Goal: Task Accomplishment & Management: Manage account settings

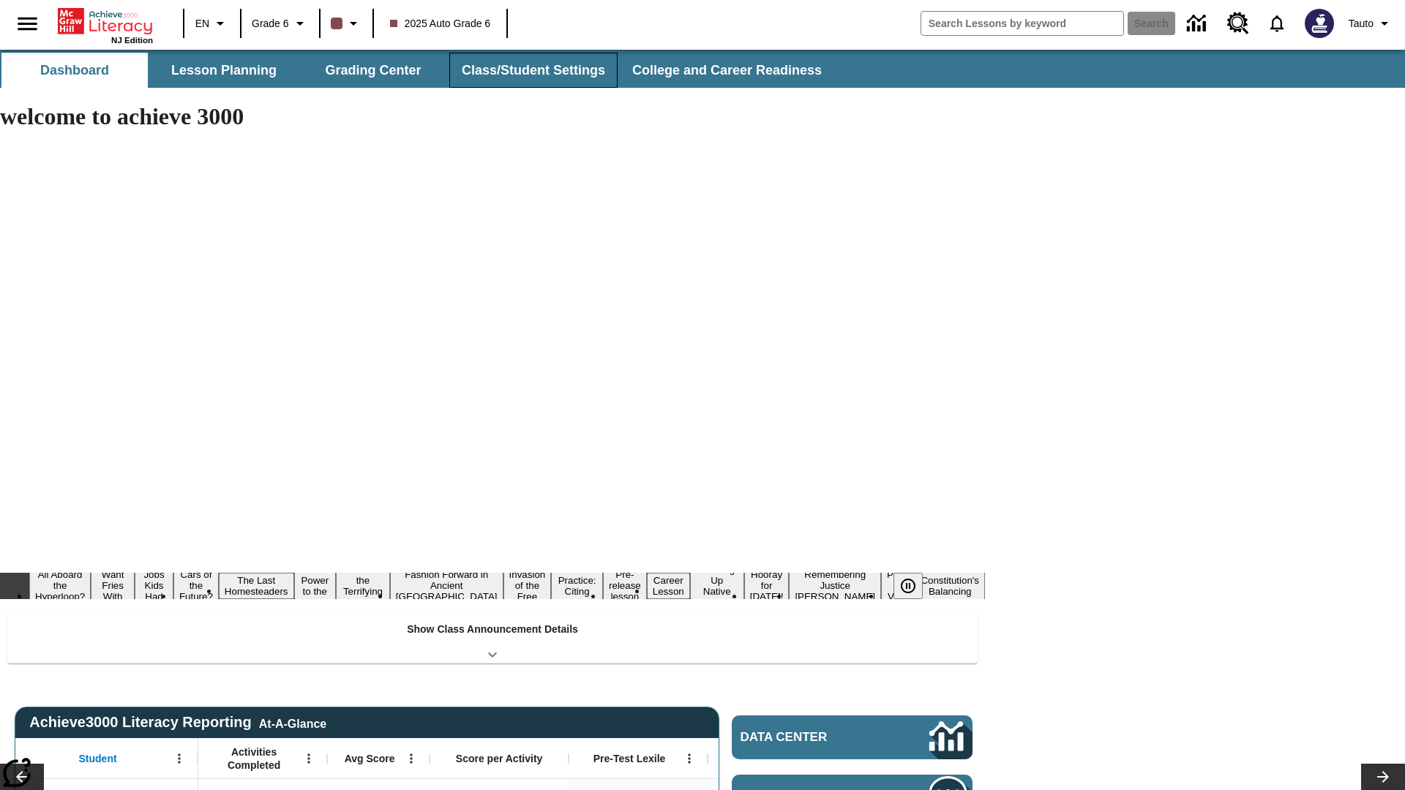
click at [531, 70] on button "Class/Student Settings" at bounding box center [533, 70] width 168 height 35
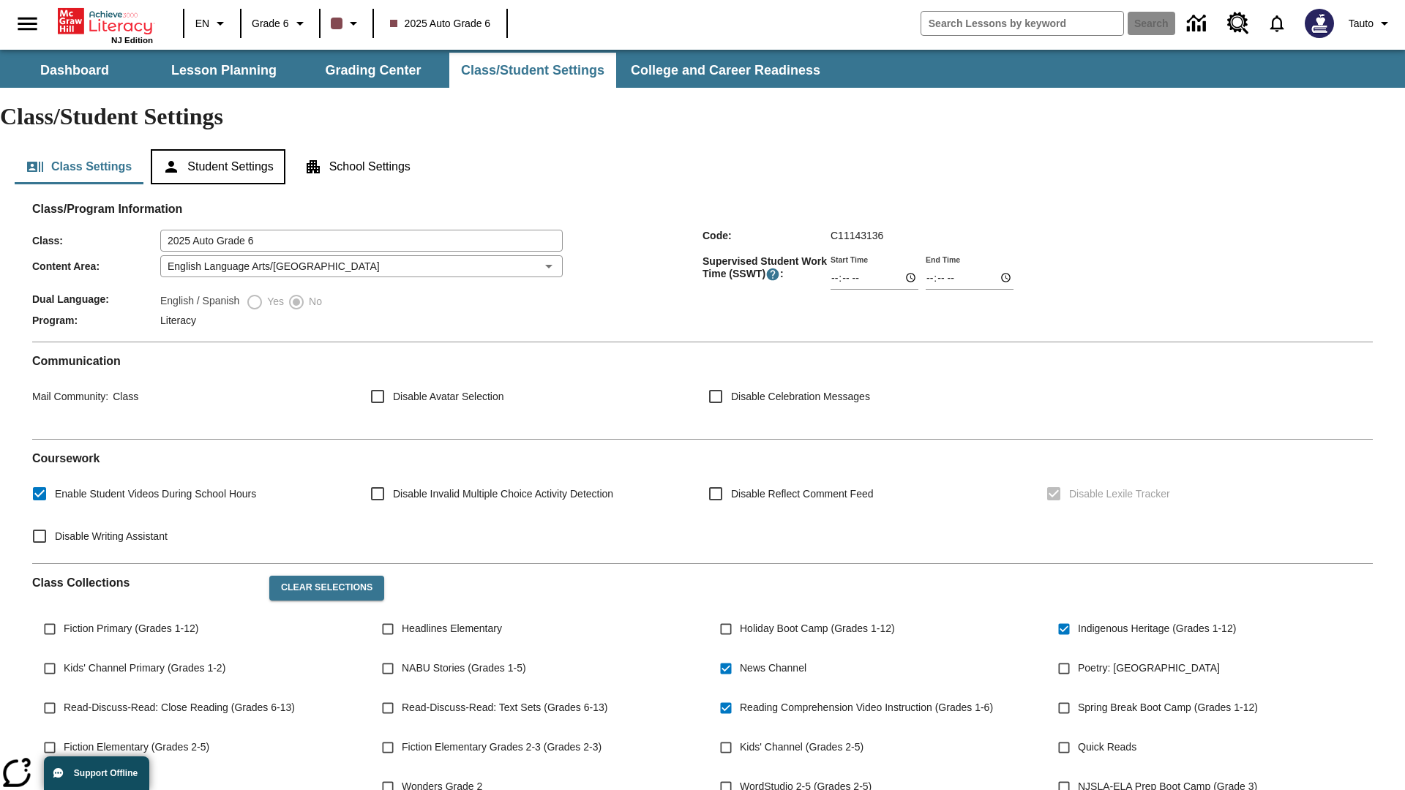
click at [220, 149] on button "Student Settings" at bounding box center [218, 166] width 134 height 35
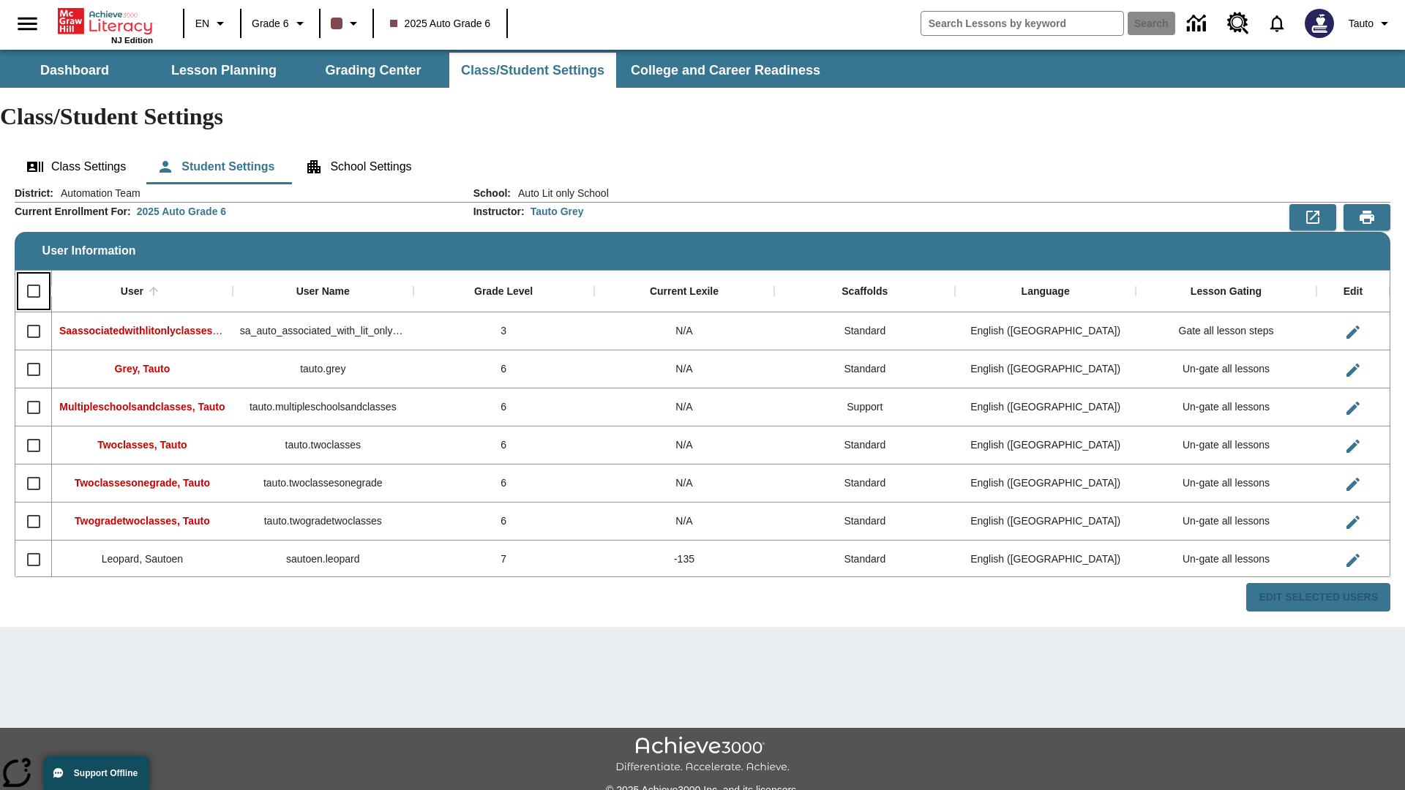
click at [33, 276] on input "Select all rows" at bounding box center [33, 291] width 31 height 31
checkbox input "true"
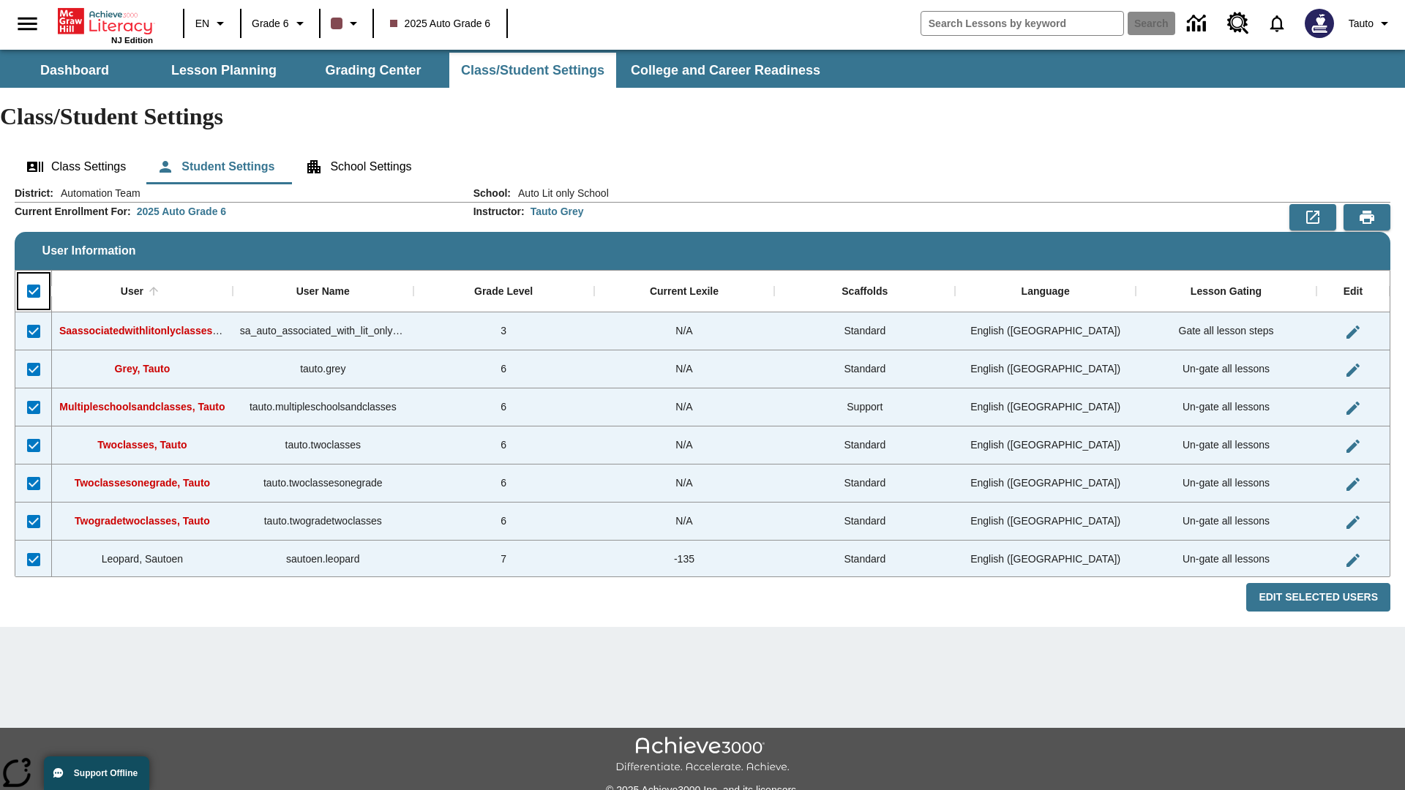
checkbox input "true"
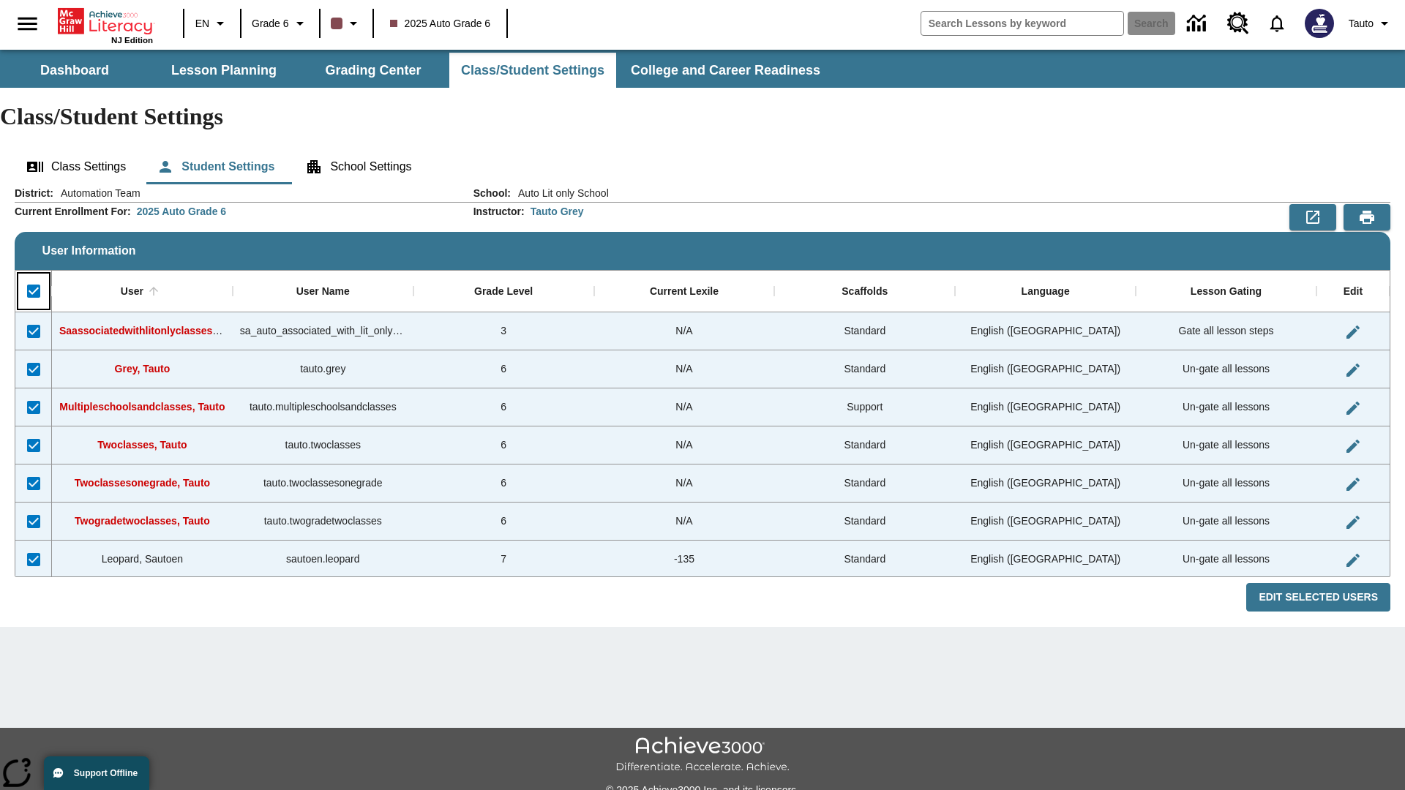
checkbox input "true"
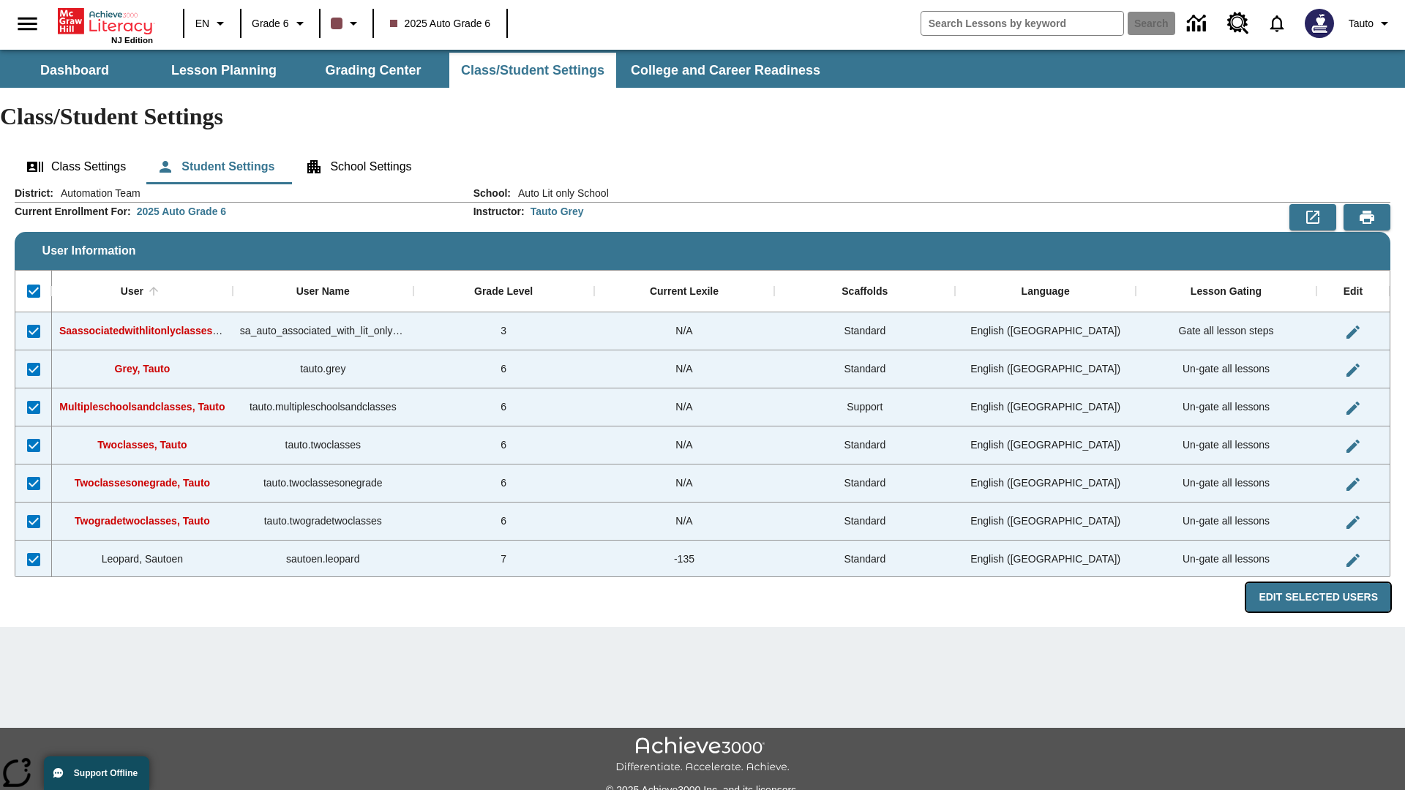
click at [1324, 583] on button "Edit Selected Users" at bounding box center [1318, 597] width 144 height 29
